Goal: Information Seeking & Learning: Understand process/instructions

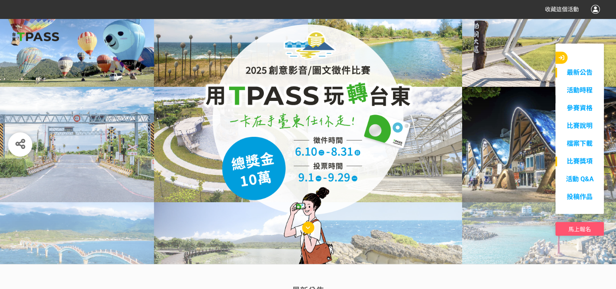
click at [579, 162] on link "比賽獎項" at bounding box center [579, 162] width 48 height 10
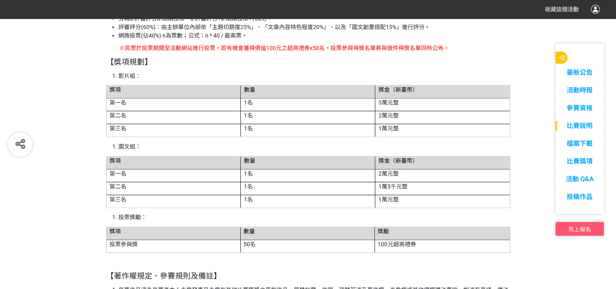
scroll to position [1692, 0]
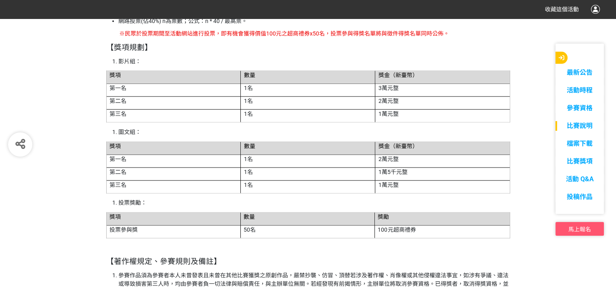
click at [266, 52] on p "【獎項規劃】" at bounding box center [308, 47] width 404 height 11
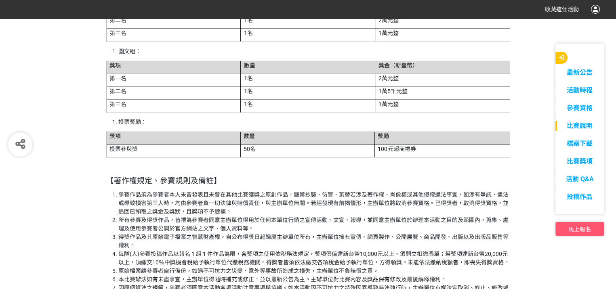
click at [330, 222] on li "所有參賽及得獎作品，皆視為參賽者同意主辦單位得用於任何本單位行銷之宣傳活動、文宣、報導，並同意主辦單位於辦理本活動之目的及範圍內，蒐集、處理及使用參賽者公開於…" at bounding box center [314, 224] width 392 height 17
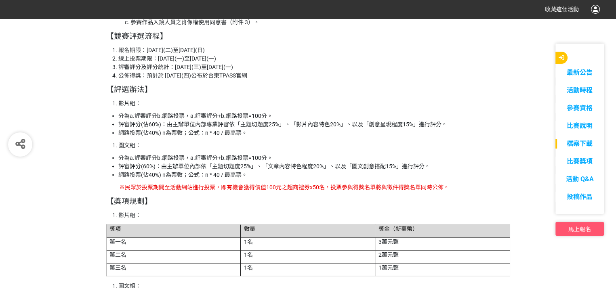
scroll to position [1531, 0]
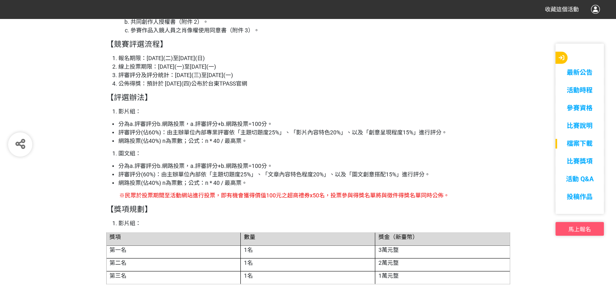
click at [278, 214] on p "【獎項規劃】" at bounding box center [308, 208] width 404 height 11
click at [360, 185] on li "網路投票(佔40%) n為票數；公式：n * 40 / 最高票。" at bounding box center [314, 182] width 392 height 8
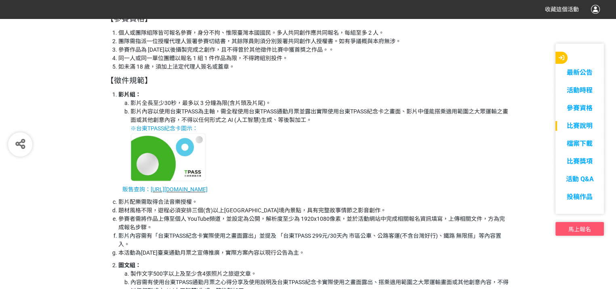
scroll to position [1035, 0]
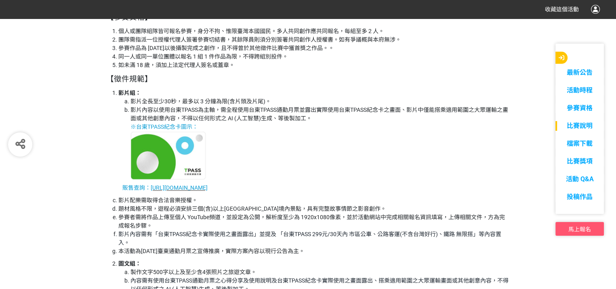
click at [182, 185] on span "[URL][DOMAIN_NAME]" at bounding box center [179, 187] width 57 height 6
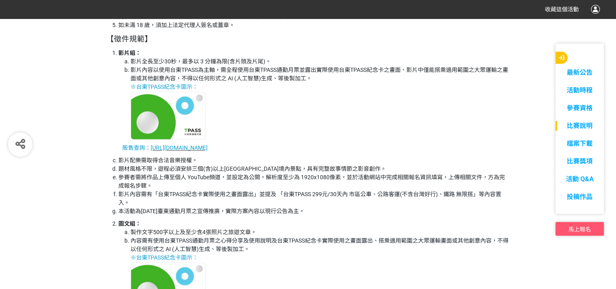
scroll to position [1076, 0]
click at [342, 232] on li "製作文字500字以上及至少含4張照片之旅遊文章。" at bounding box center [319, 232] width 379 height 8
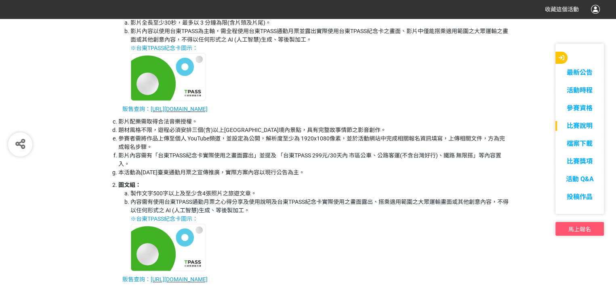
scroll to position [1116, 0]
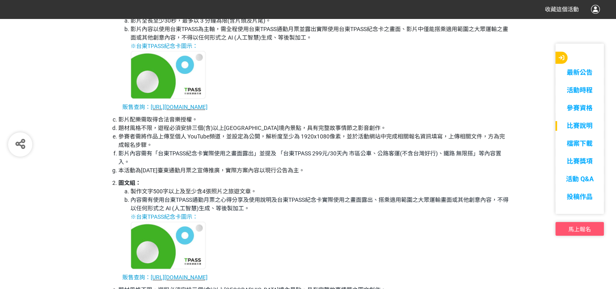
click at [337, 190] on li "製作文字500字以上及至少含4張照片之旅遊文章。" at bounding box center [319, 191] width 379 height 8
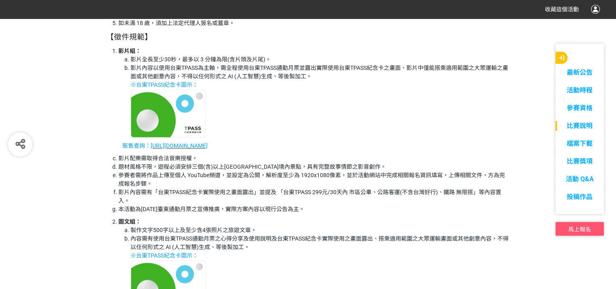
scroll to position [1076, 0]
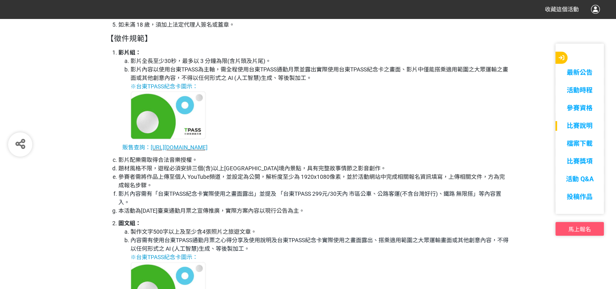
click at [339, 222] on li "圖文組： 製作文字500字以上及至少含4張照片之旅遊文章。 內容需有使用台東TPASS通勤月票之心得分享及使用說明及台東TPASS紀念卡實際使用之畫面露出、搭…" at bounding box center [314, 264] width 392 height 90
click at [331, 119] on li "影片內容以使用台東TPASS為主軸，需全程使用台東TPASS通勤月票並露出實際使用台東TPASS紀念卡之畫面、影片中僅能搭乘適用範圍之大眾運輸之畫面或其他創意…" at bounding box center [319, 101] width 379 height 73
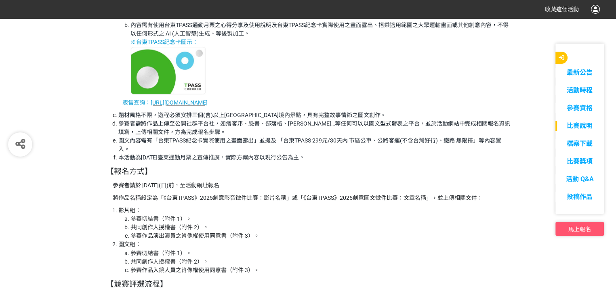
scroll to position [1279, 0]
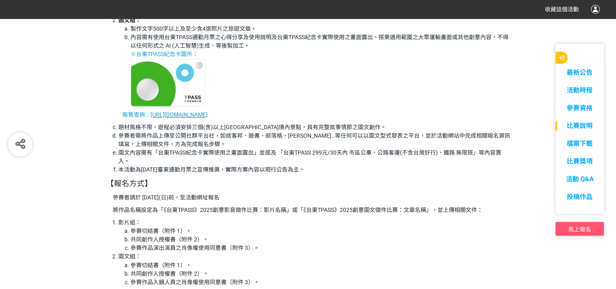
click at [394, 199] on p "參賽者請於 [DATE](日)前，至活動網址報名" at bounding box center [311, 197] width 397 height 8
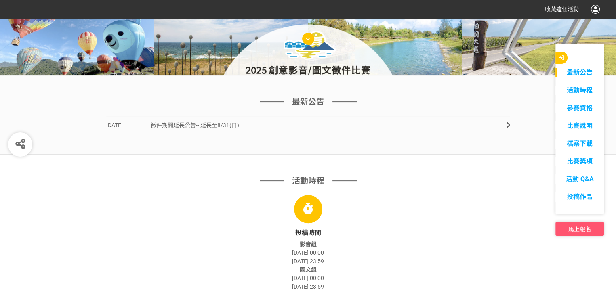
scroll to position [0, 0]
